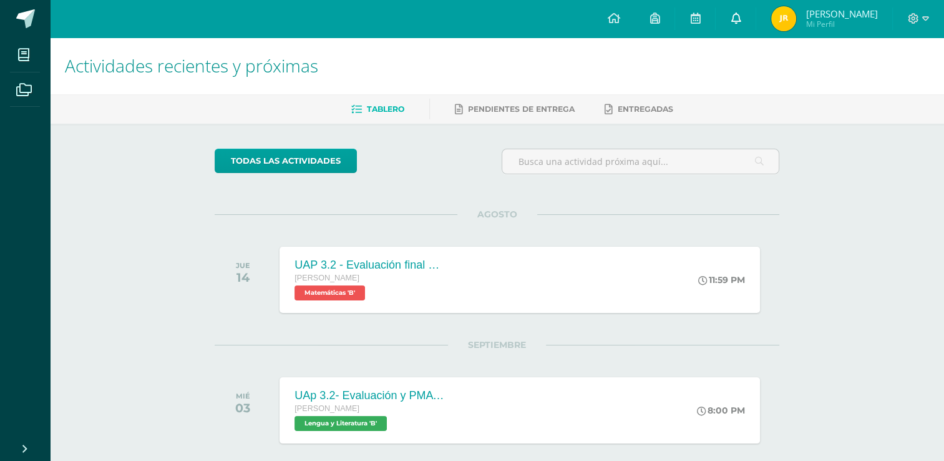
click at [752, 14] on link at bounding box center [736, 18] width 40 height 37
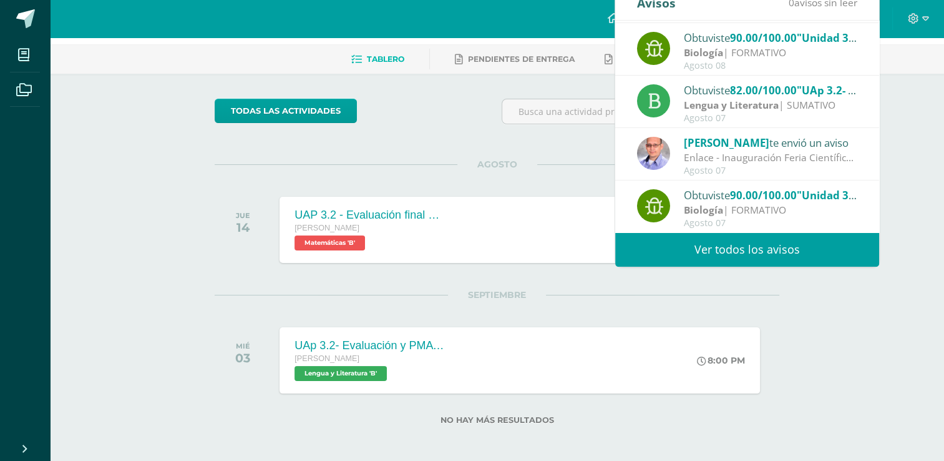
scroll to position [52, 0]
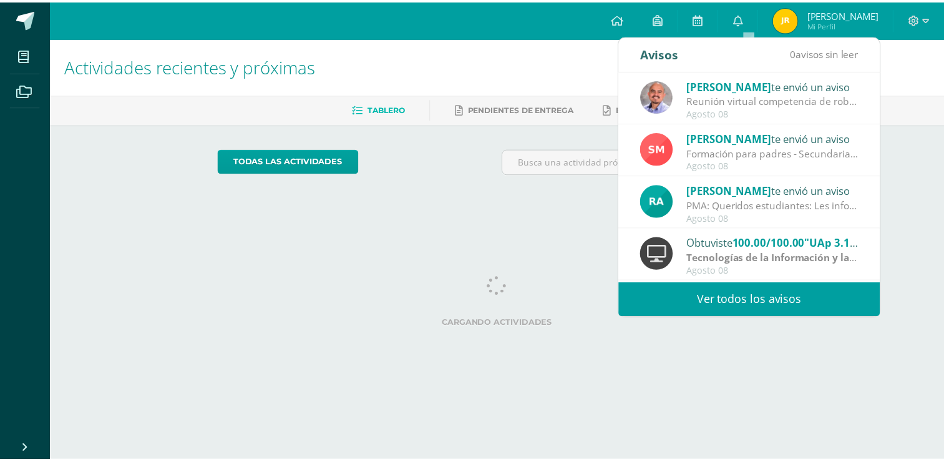
scroll to position [62, 0]
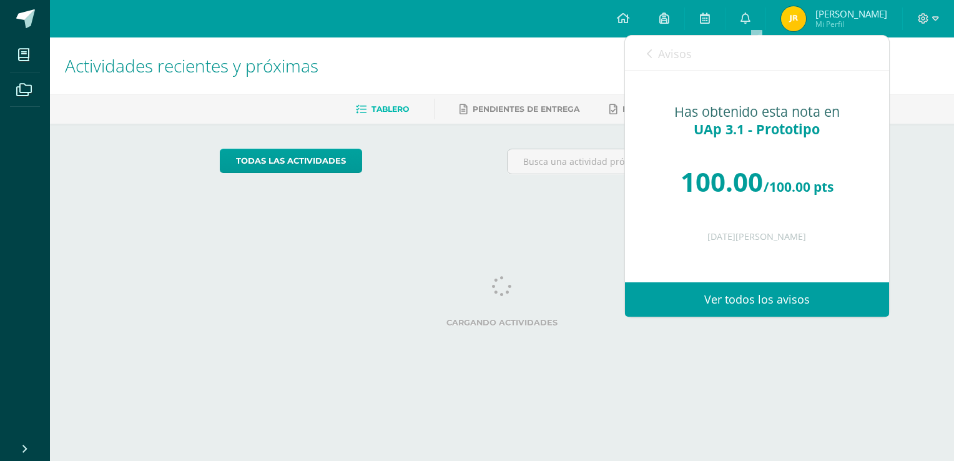
click at [681, 54] on span "Avisos" at bounding box center [675, 53] width 34 height 15
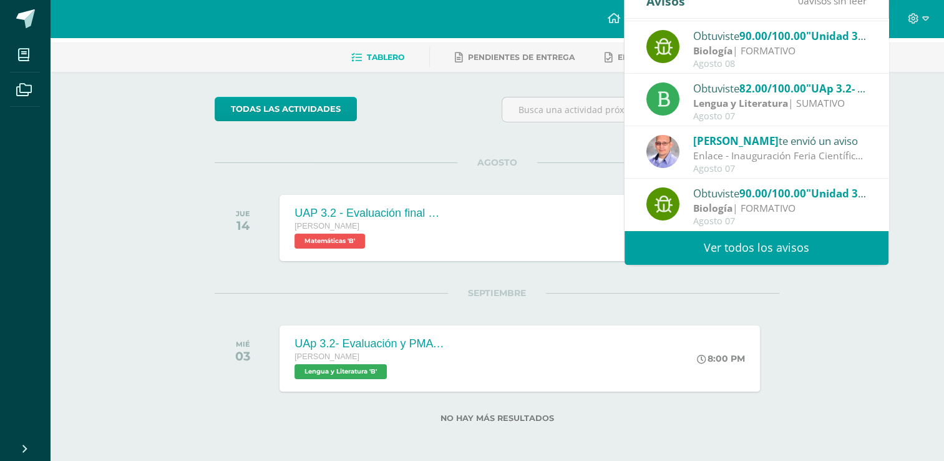
scroll to position [52, 0]
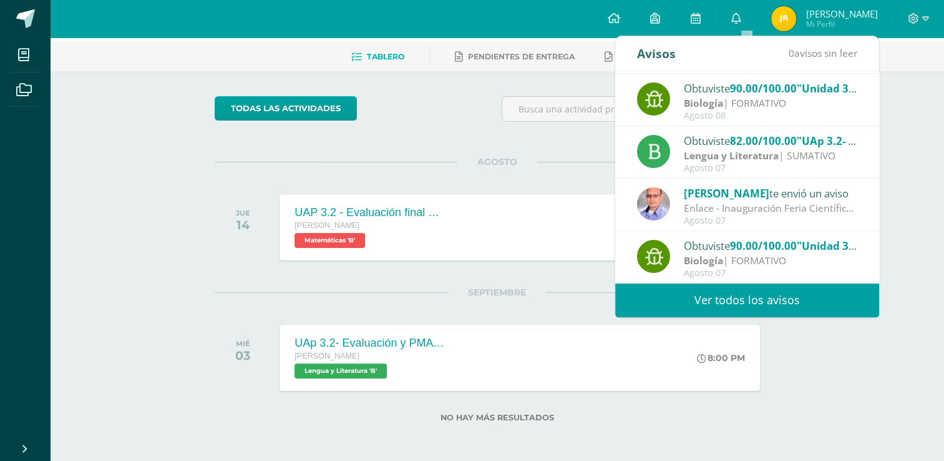
click at [836, 191] on div "Josué Arriola te envió un aviso" at bounding box center [771, 193] width 174 height 16
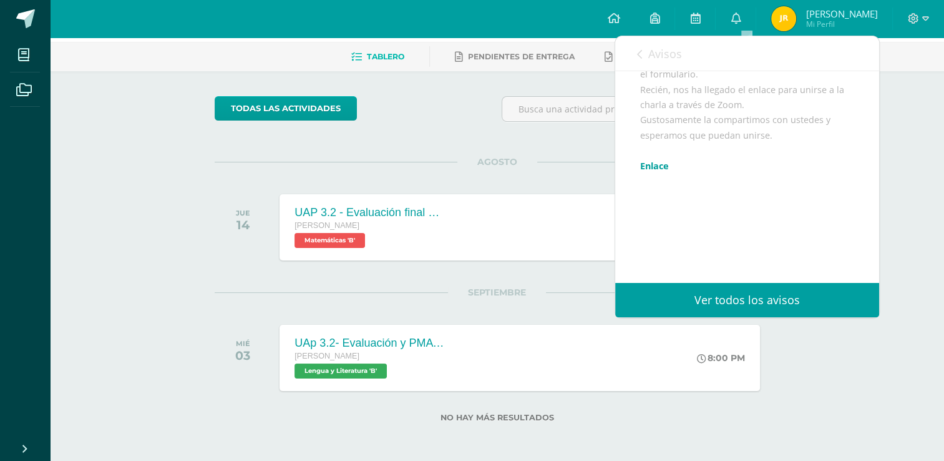
scroll to position [187, 0]
click at [654, 61] on span "Avisos" at bounding box center [666, 53] width 34 height 15
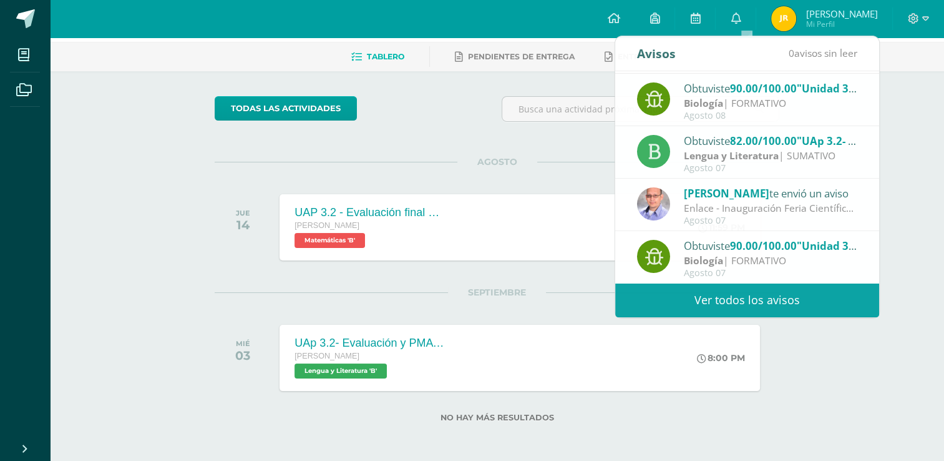
click at [923, 84] on div "Actividades recientes y próximas Tablero Pendientes de entrega Entregadas todas…" at bounding box center [497, 223] width 894 height 477
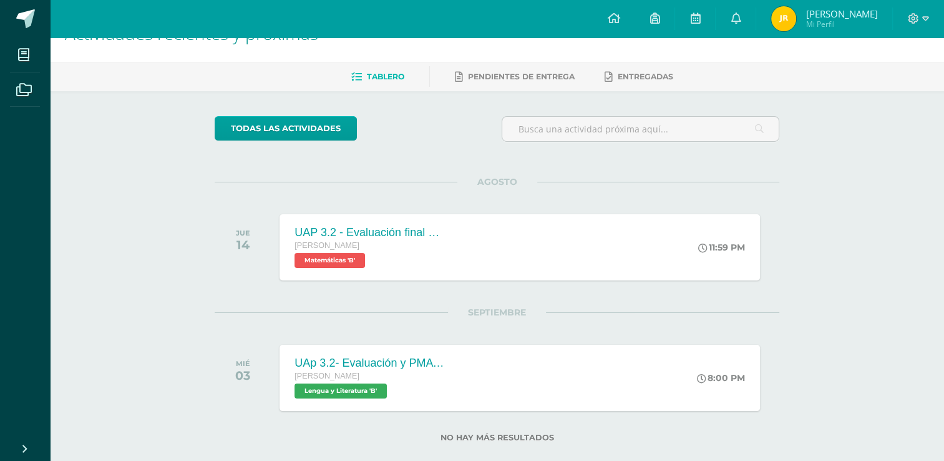
scroll to position [0, 0]
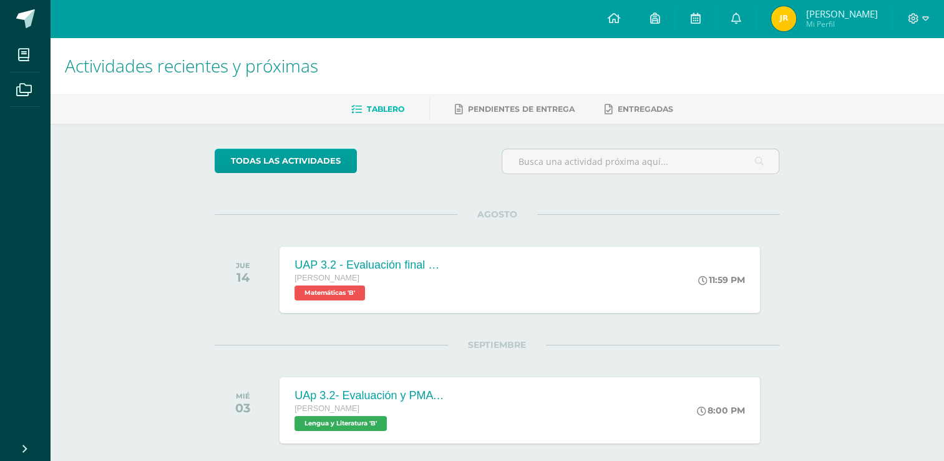
click at [796, 24] on img at bounding box center [784, 18] width 25 height 25
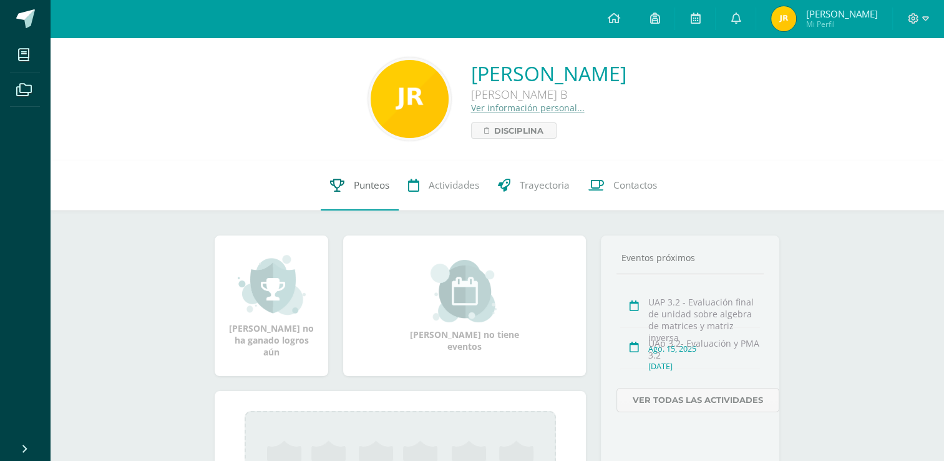
click at [354, 183] on span "Punteos" at bounding box center [372, 185] width 36 height 13
